Goal: Task Accomplishment & Management: Manage account settings

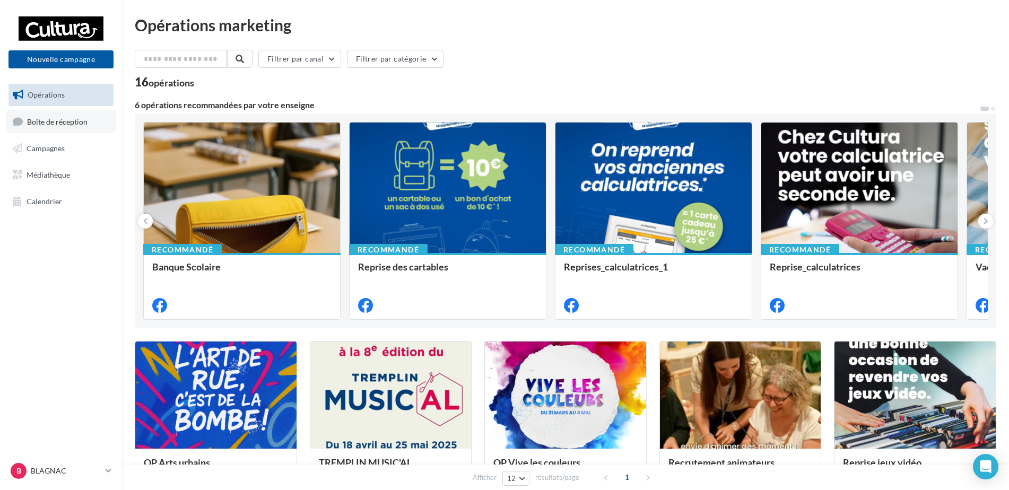
click at [28, 116] on link "Boîte de réception" at bounding box center [60, 121] width 109 height 23
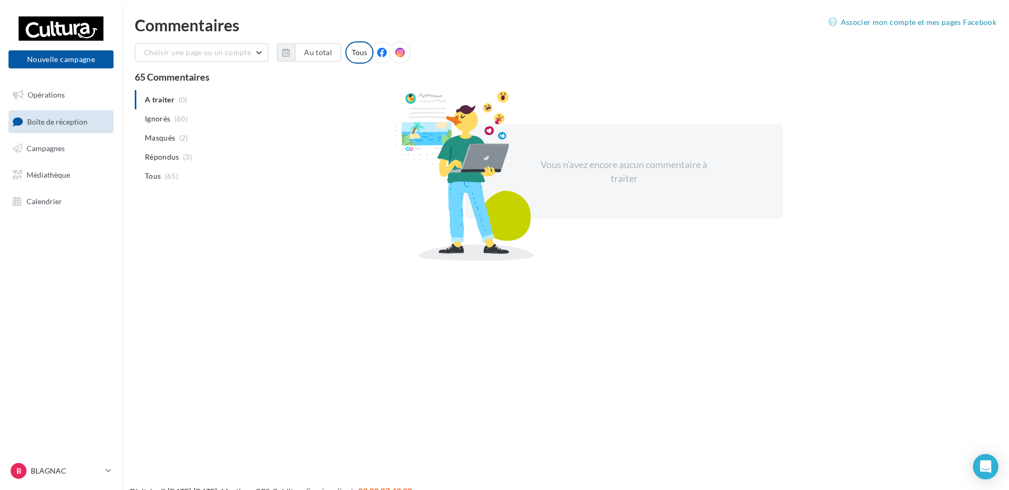
click at [47, 120] on span "Boîte de réception" at bounding box center [57, 121] width 61 height 9
click at [55, 132] on link "Boîte de réception" at bounding box center [60, 121] width 109 height 23
click at [61, 116] on link "Boîte de réception" at bounding box center [60, 121] width 109 height 23
